Goal: Information Seeking & Learning: Learn about a topic

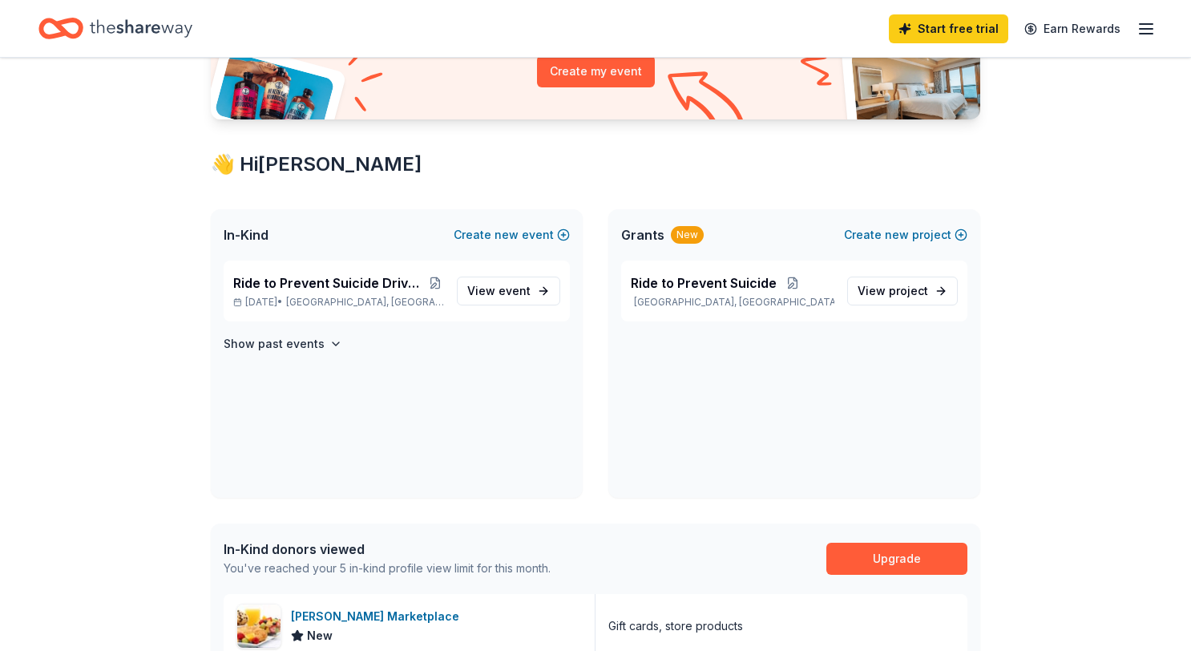
scroll to position [203, 0]
click at [337, 275] on span "Ride to Prevent Suicide Drive Four Life Golf Tournament" at bounding box center [329, 282] width 193 height 19
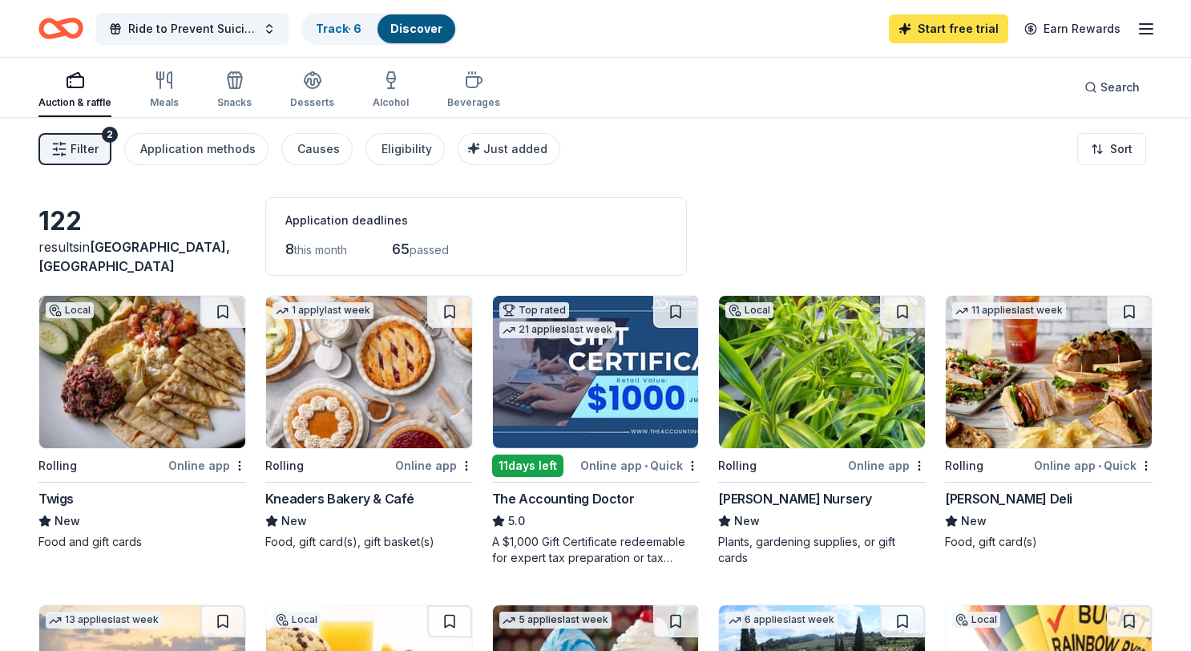
click at [952, 23] on link "Start free trial" at bounding box center [948, 28] width 119 height 29
click at [968, 34] on link "Start free trial" at bounding box center [948, 28] width 119 height 29
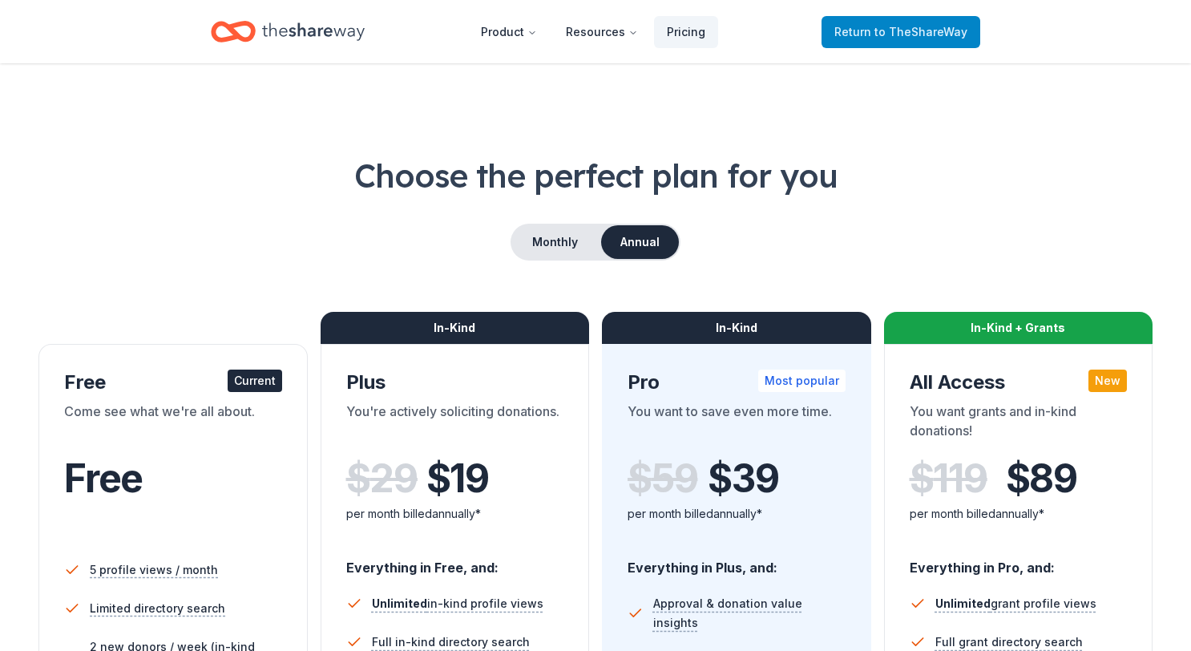
click at [943, 23] on span "Return to TheShareWay" at bounding box center [900, 31] width 133 height 19
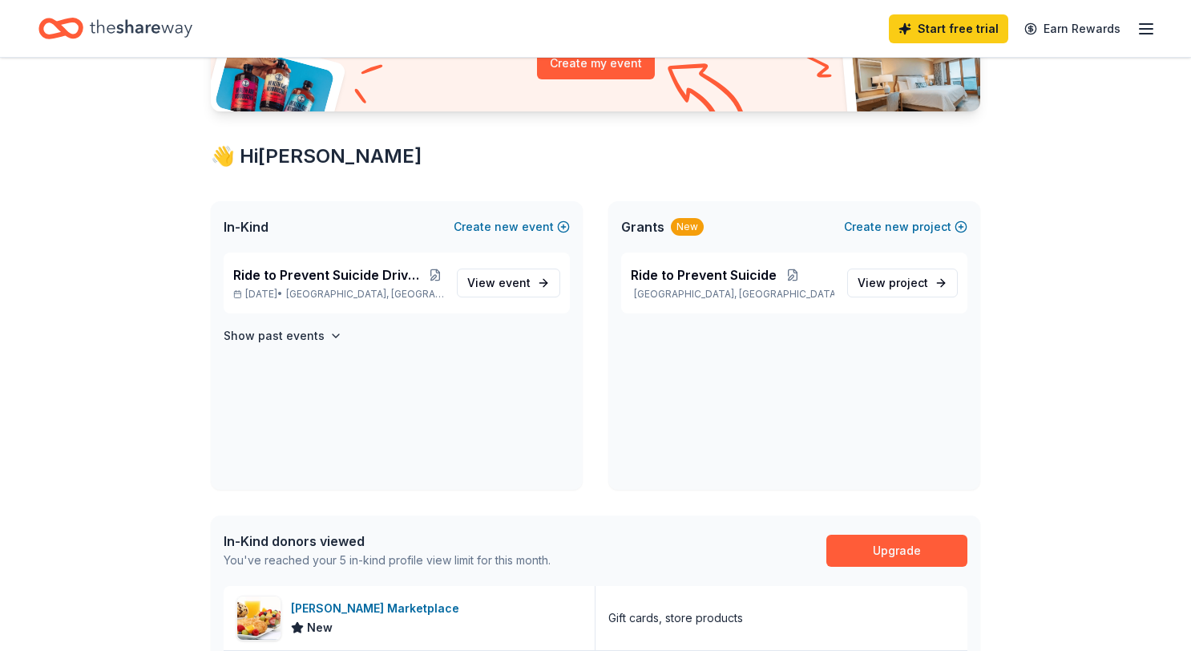
scroll to position [212, 0]
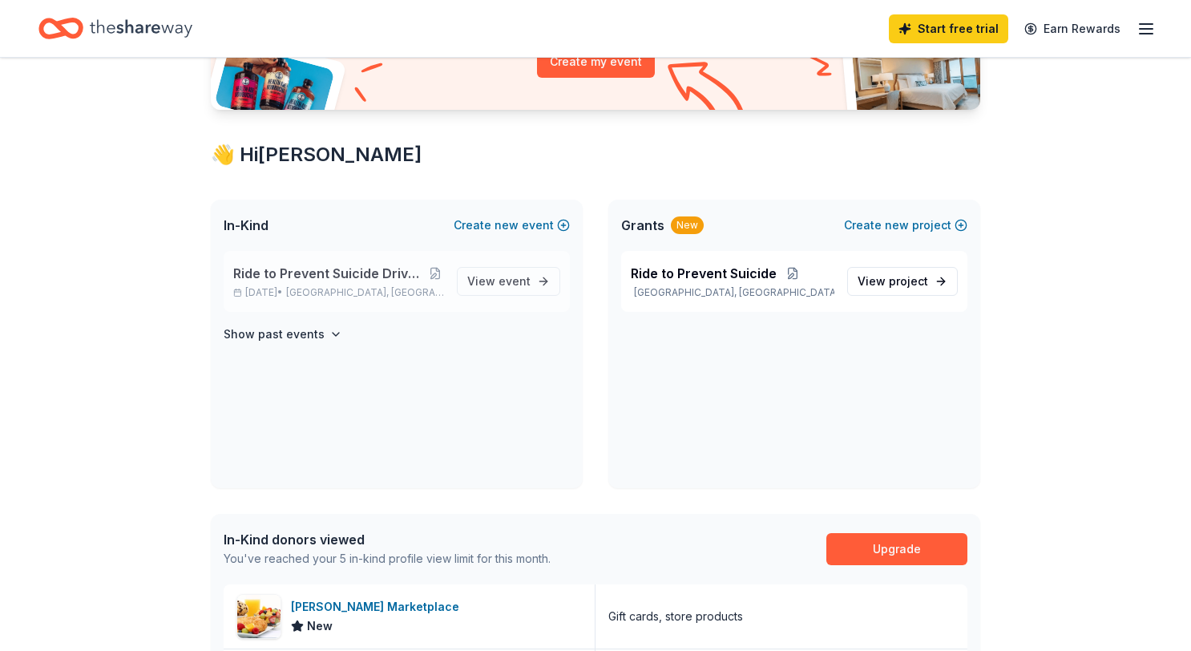
click at [298, 273] on span "Ride to Prevent Suicide Drive Four Life Golf Tournament" at bounding box center [329, 273] width 193 height 19
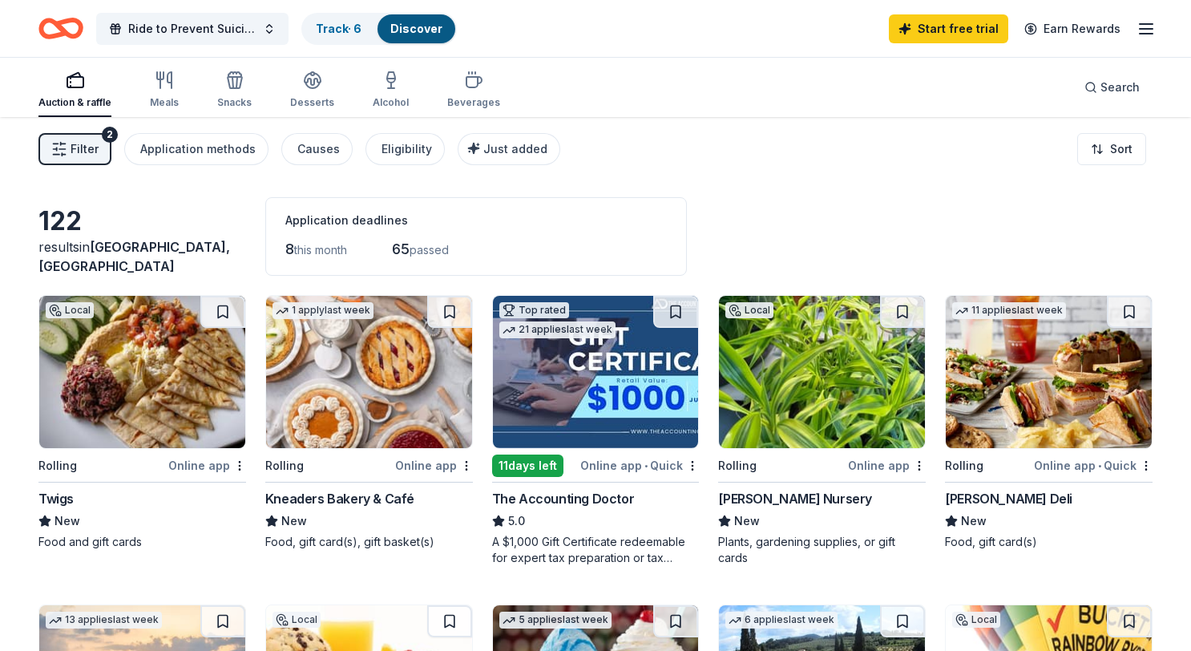
click at [72, 26] on icon "Home" at bounding box center [60, 29] width 45 height 38
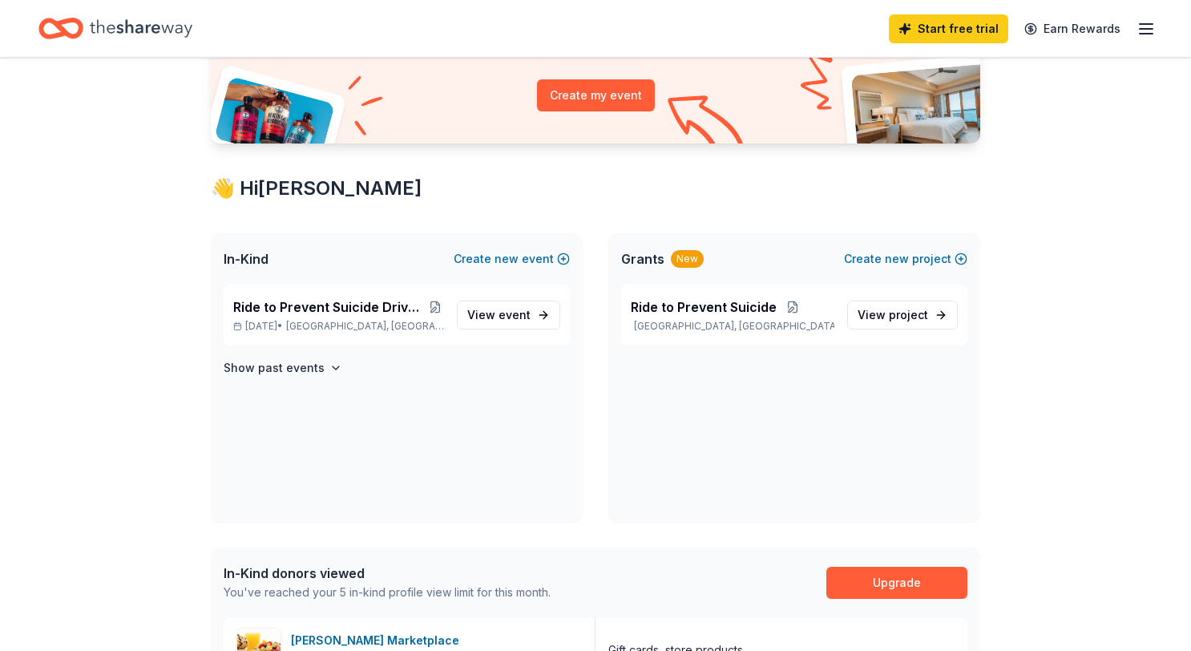
scroll to position [189, 0]
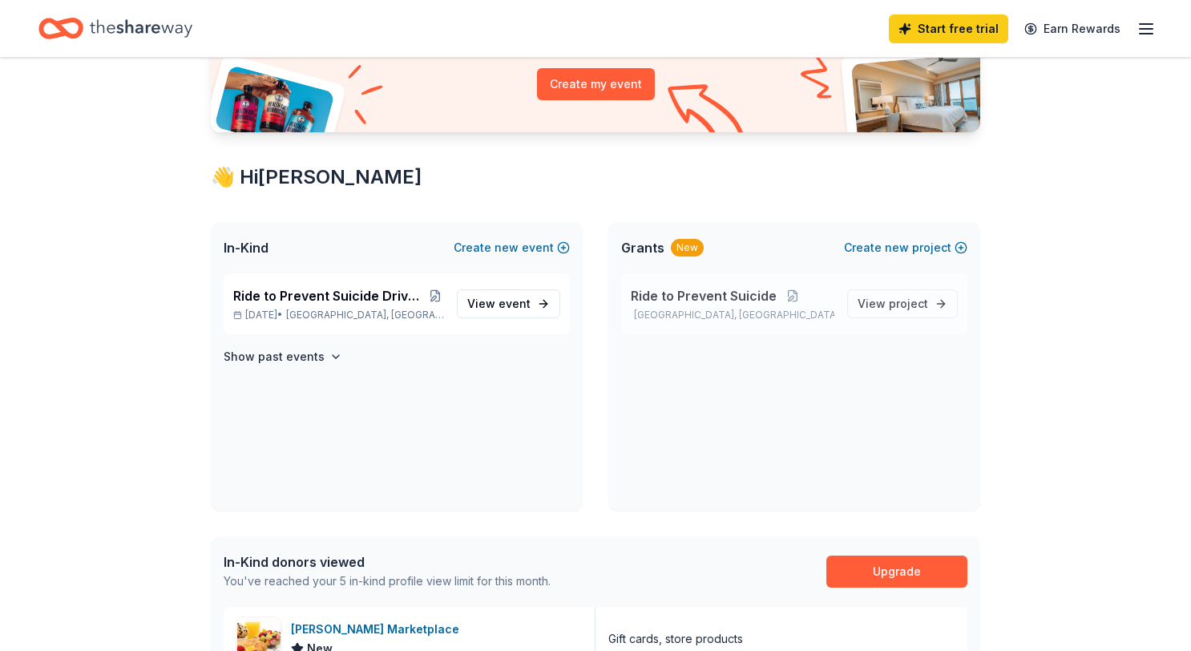
click at [661, 301] on span "Ride to Prevent Suicide" at bounding box center [704, 295] width 146 height 19
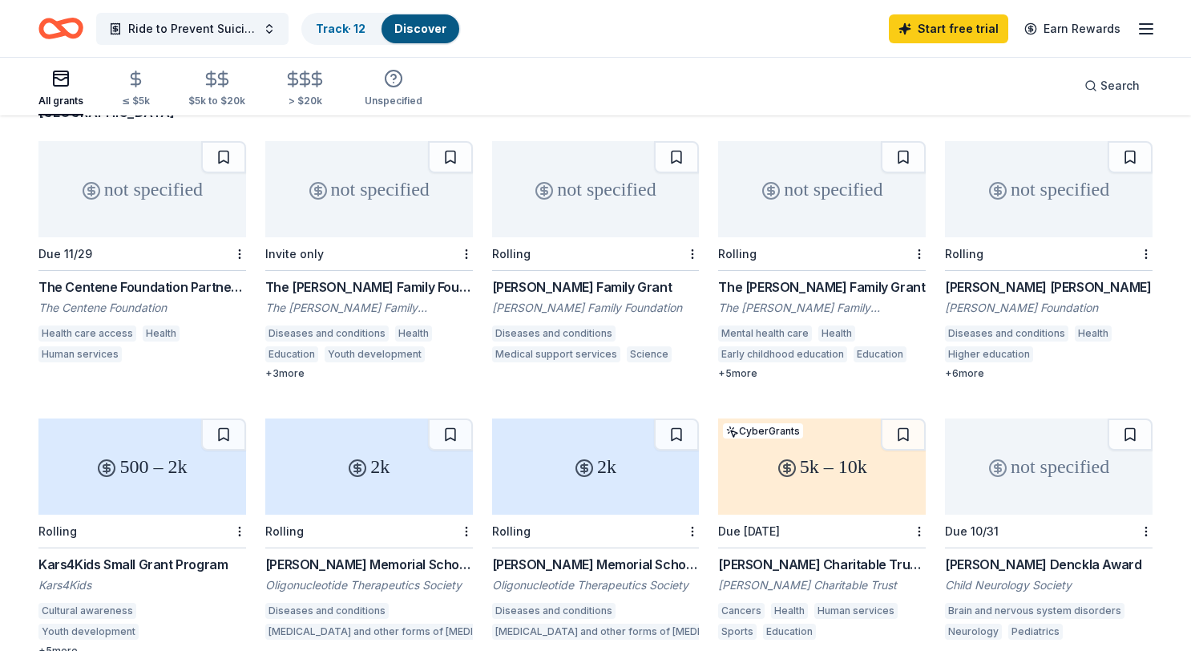
scroll to position [186, 0]
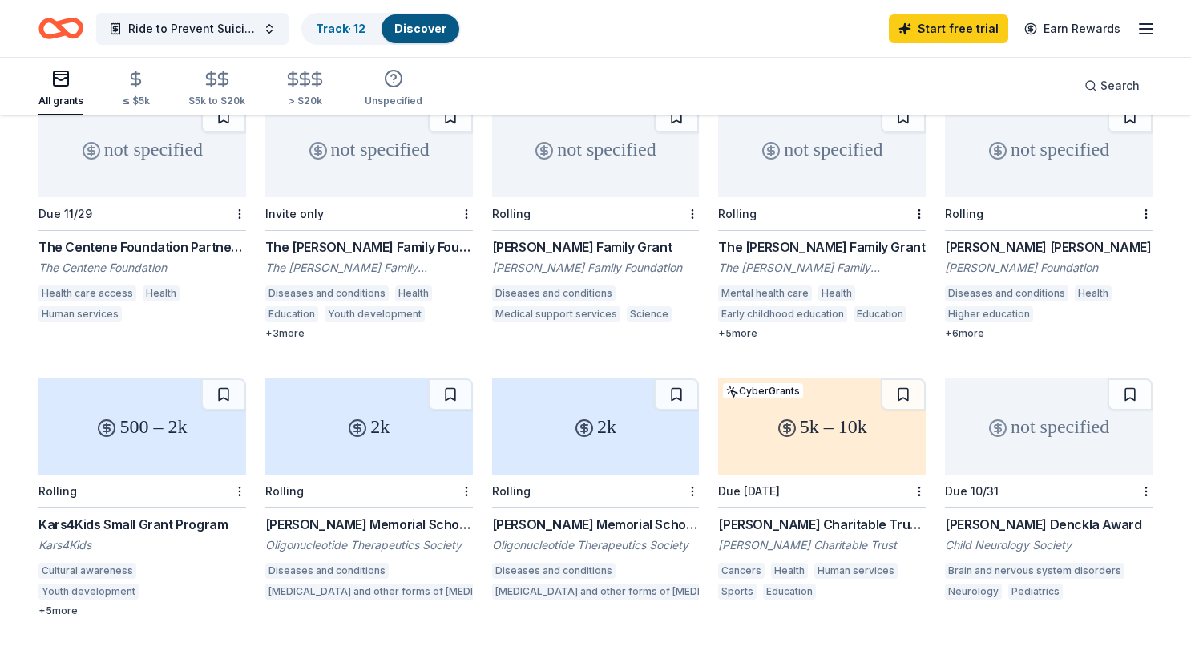
click at [818, 237] on div "The [PERSON_NAME] Family Grant" at bounding box center [822, 246] width 208 height 19
